Goal: Navigation & Orientation: Understand site structure

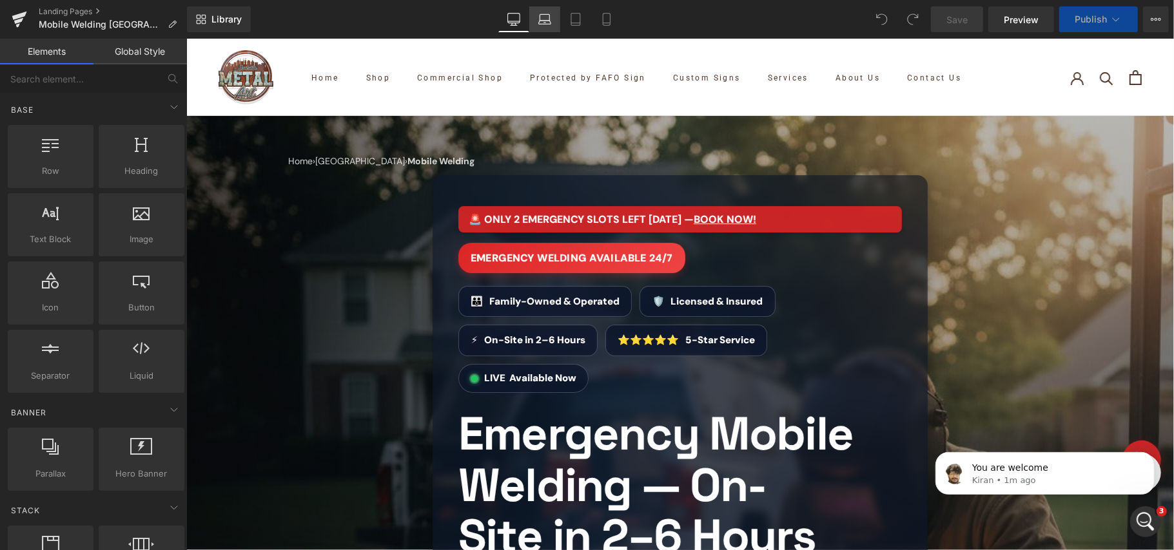
click at [549, 26] on link "Laptop" at bounding box center [544, 19] width 31 height 26
click at [544, 19] on icon at bounding box center [544, 19] width 13 height 13
click at [568, 23] on link "Tablet" at bounding box center [575, 19] width 31 height 26
click at [601, 21] on icon at bounding box center [606, 19] width 13 height 13
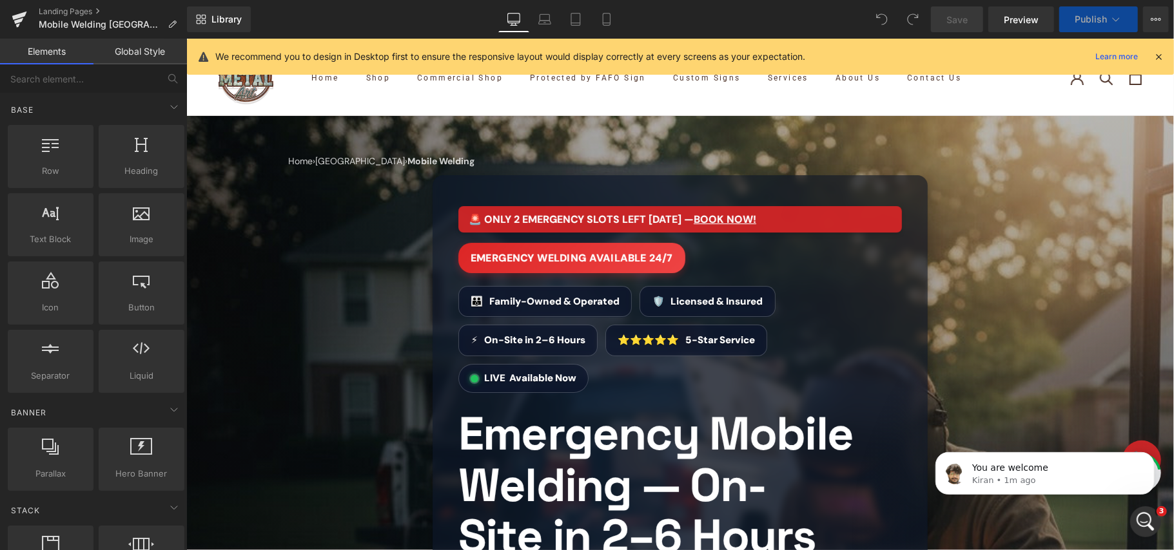
click at [511, 21] on icon at bounding box center [513, 19] width 13 height 13
